Goal: Navigation & Orientation: Find specific page/section

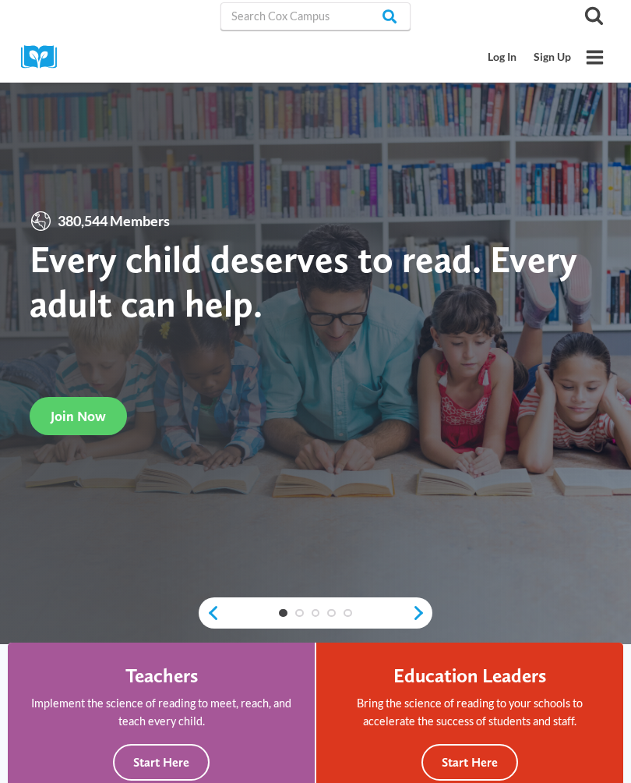
click at [564, 65] on link "Sign Up" at bounding box center [552, 57] width 55 height 29
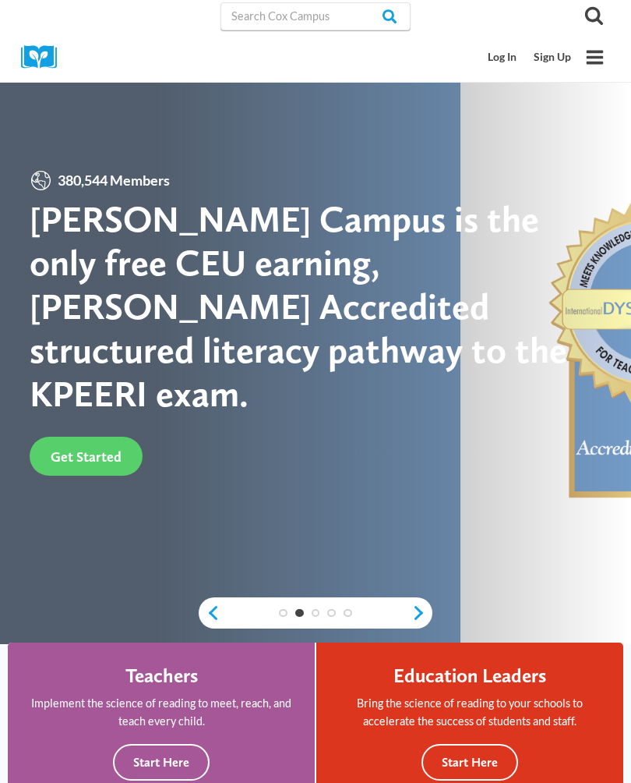
click at [550, 58] on link "Sign Up" at bounding box center [552, 57] width 55 height 29
click at [500, 60] on link "Log In" at bounding box center [503, 57] width 46 height 29
